Goal: Task Accomplishment & Management: Complete application form

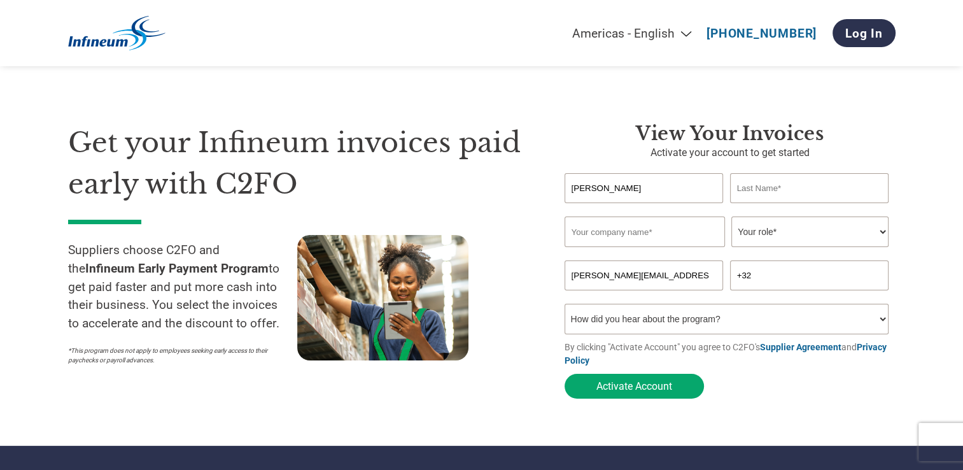
type input "[PERSON_NAME]"
type input "Jaspers"
click at [631, 233] on input "text" at bounding box center [644, 231] width 160 height 31
type input "IVL [GEOGRAPHIC_DATA] N.V."
click at [821, 230] on select "Your role* CFO Controller Credit Manager Finance Director Treasurer CEO Preside…" at bounding box center [809, 231] width 157 height 31
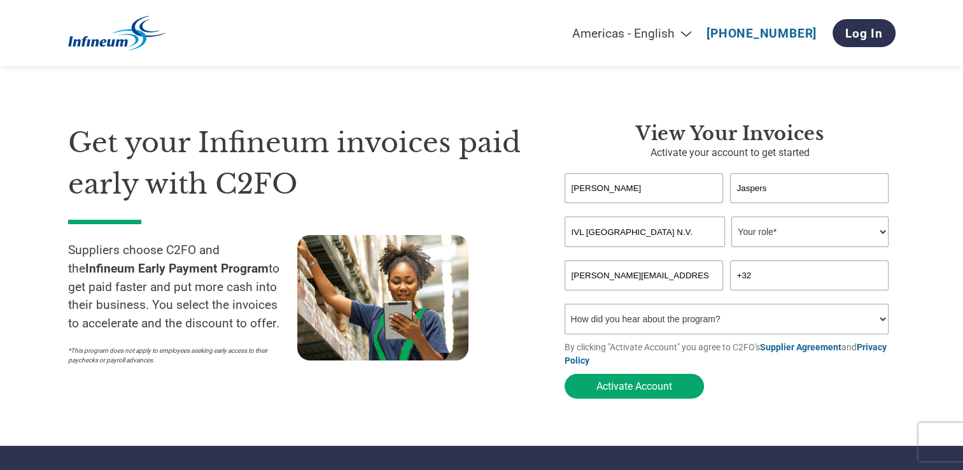
select select "CONTROLLER"
click at [731, 217] on select "Your role* CFO Controller Credit Manager Finance Director Treasurer CEO Preside…" at bounding box center [809, 231] width 157 height 31
click at [773, 283] on input "+32" at bounding box center [809, 275] width 159 height 30
type input "[PHONE_NUMBER]"
click at [720, 320] on select "How did you hear about the program? Received a letter Email Social Media Online…" at bounding box center [726, 319] width 325 height 31
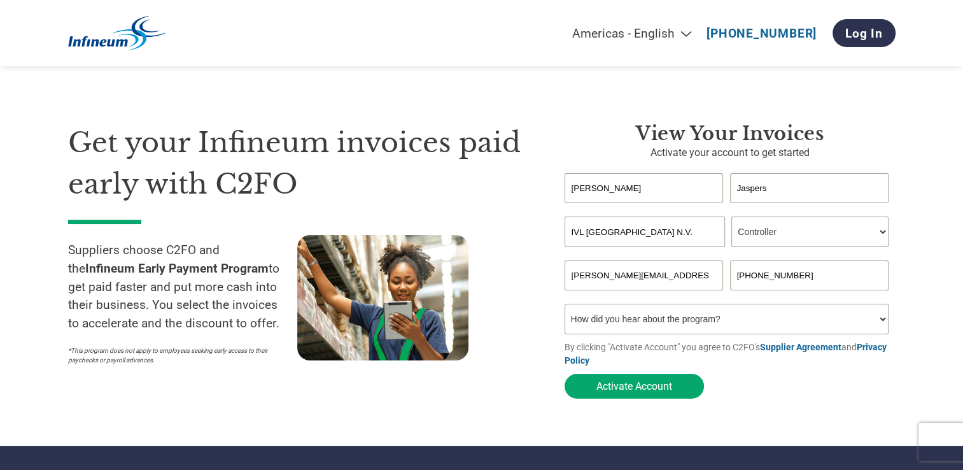
select select "Email"
click at [564, 306] on select "How did you hear about the program? Received a letter Email Social Media Online…" at bounding box center [726, 319] width 325 height 31
click at [652, 393] on button "Activate Account" at bounding box center [633, 386] width 139 height 25
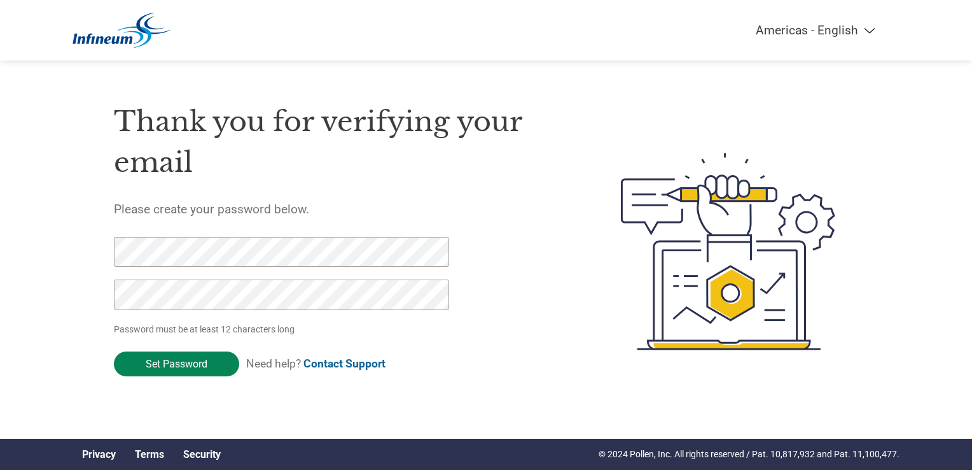
click at [168, 364] on input "Set Password" at bounding box center [176, 363] width 125 height 25
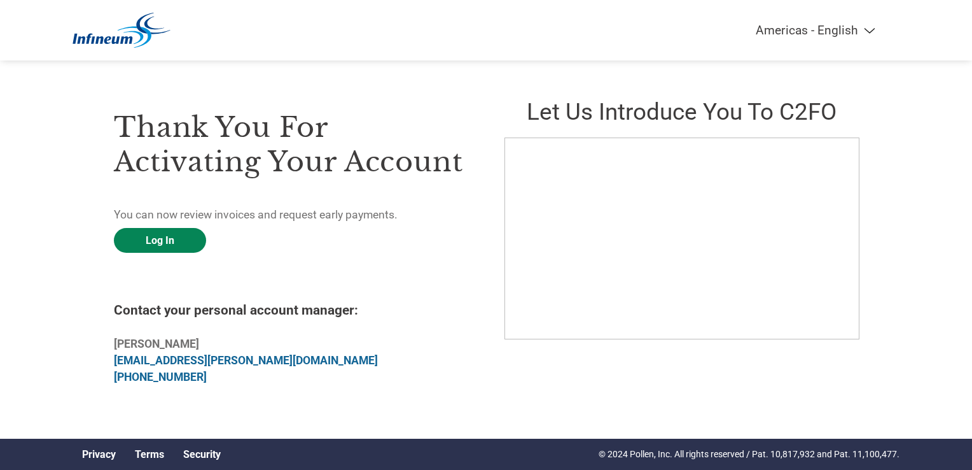
click at [162, 245] on link "Log In" at bounding box center [160, 240] width 92 height 25
